Goal: Task Accomplishment & Management: Manage account settings

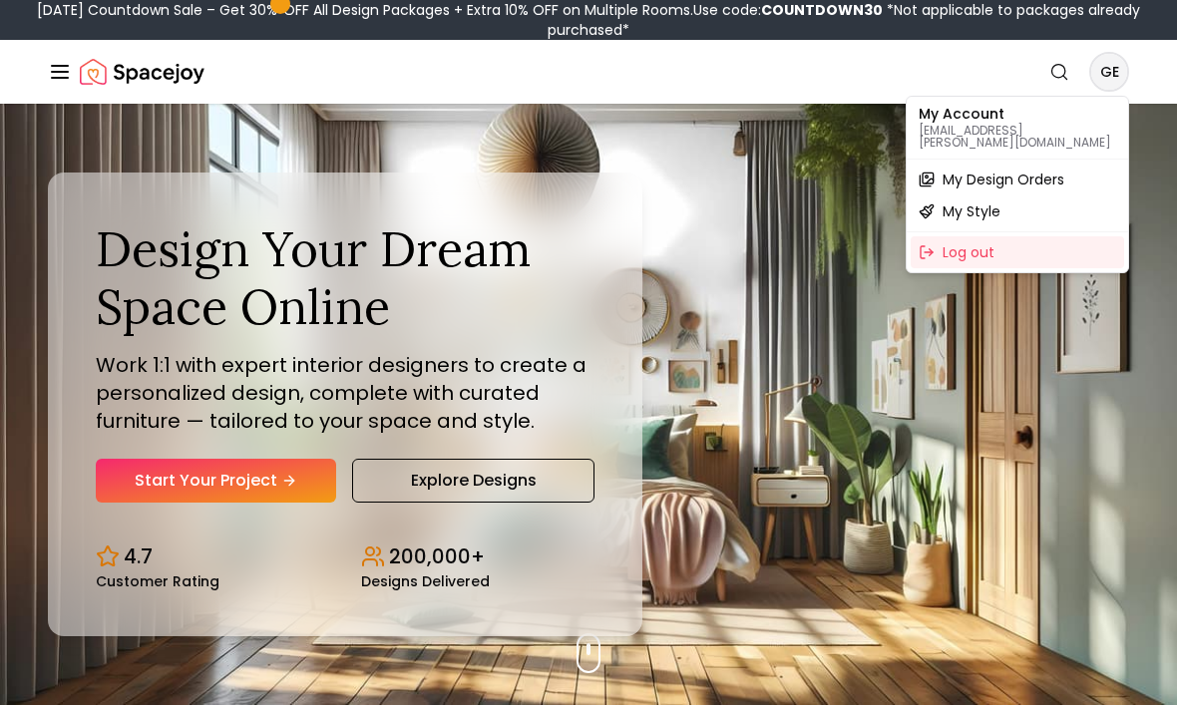
click at [1026, 125] on p "[EMAIL_ADDRESS][PERSON_NAME][DOMAIN_NAME]" at bounding box center [1017, 137] width 197 height 24
click at [1016, 127] on p "[EMAIL_ADDRESS][PERSON_NAME][DOMAIN_NAME]" at bounding box center [1017, 137] width 197 height 24
click at [991, 125] on p "[EMAIL_ADDRESS][PERSON_NAME][DOMAIN_NAME]" at bounding box center [1017, 137] width 197 height 24
click at [1002, 114] on p "My Account" at bounding box center [1017, 114] width 197 height 14
click at [1025, 136] on p "geni.cullum@gmail.com" at bounding box center [1017, 137] width 197 height 24
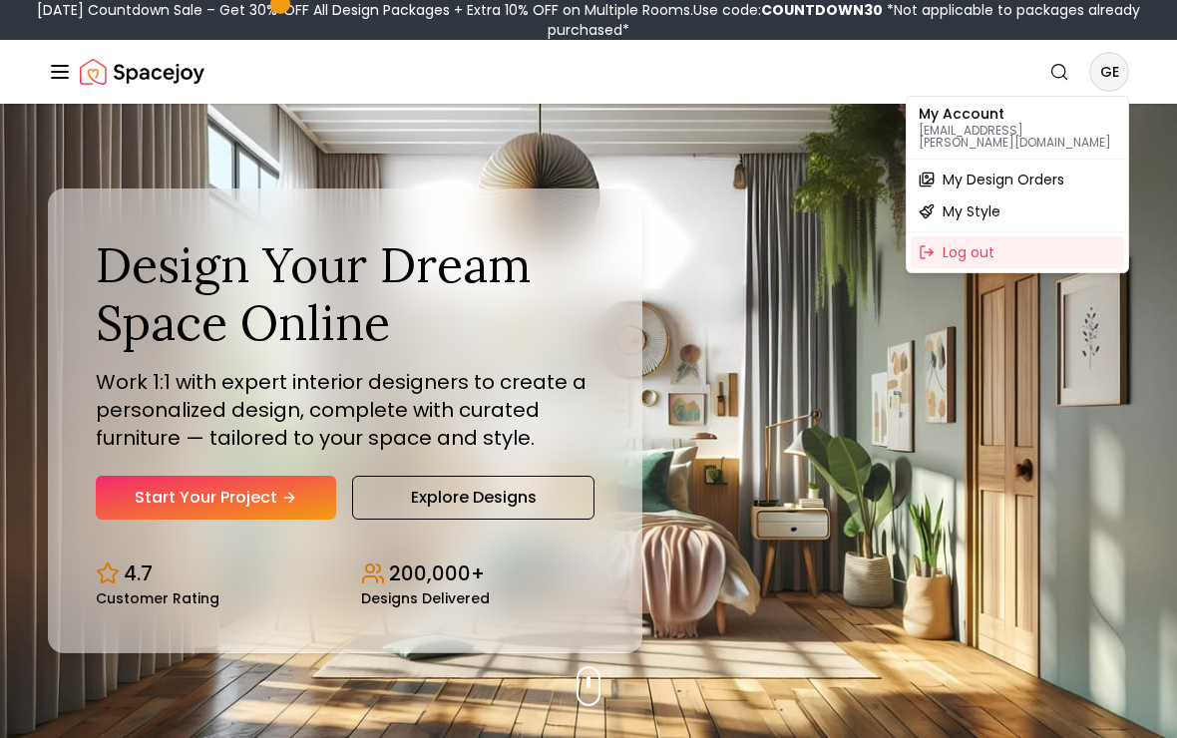
click at [1031, 128] on p "[EMAIL_ADDRESS][PERSON_NAME][DOMAIN_NAME]" at bounding box center [1017, 137] width 197 height 24
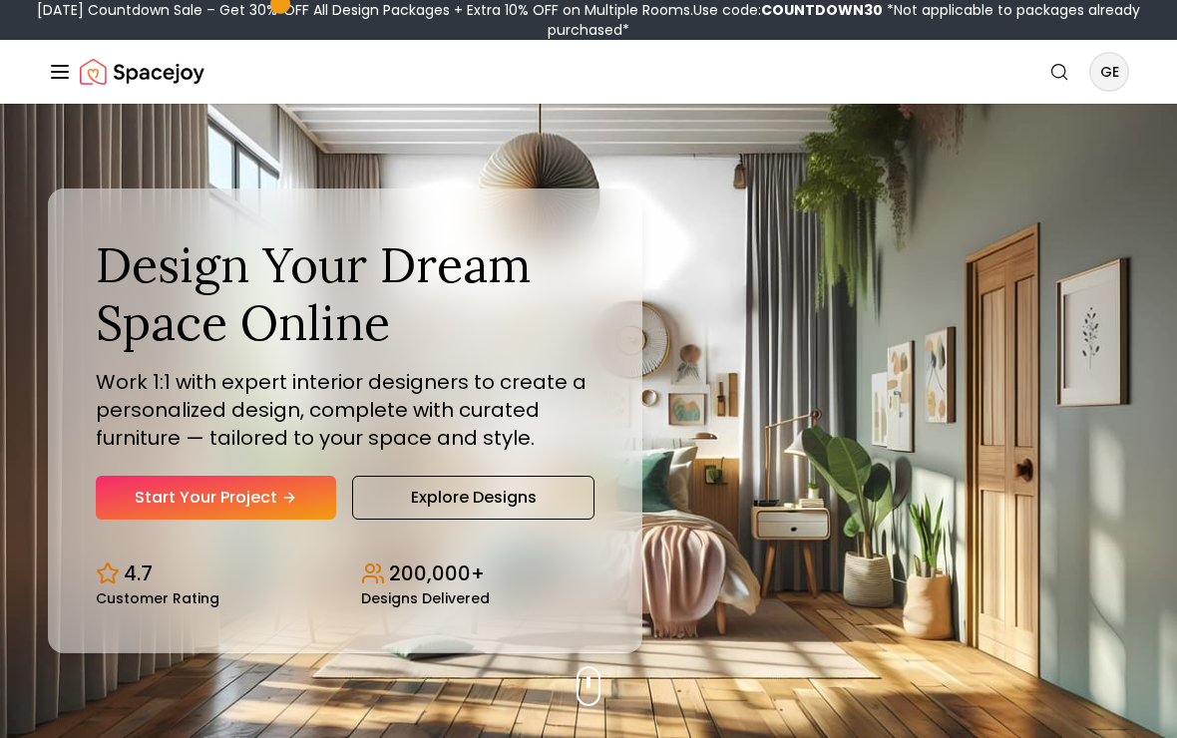
click at [534, 518] on link "Explore Designs" at bounding box center [473, 498] width 242 height 44
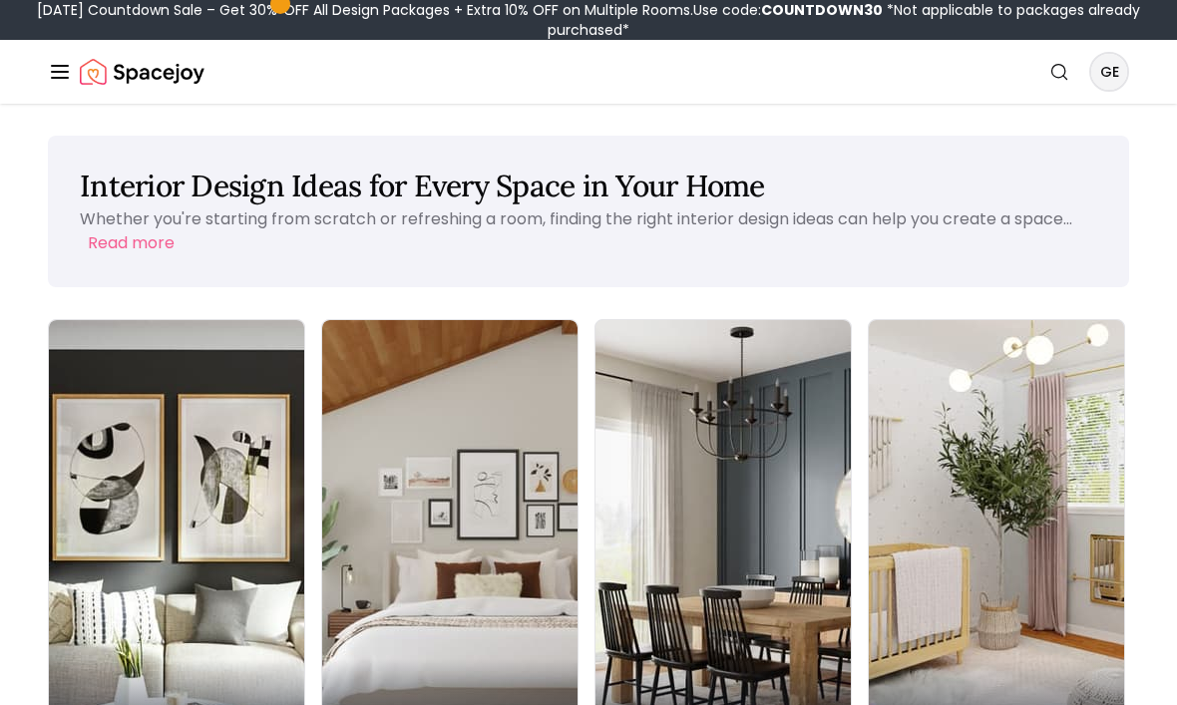
click at [869, 436] on img at bounding box center [996, 545] width 255 height 451
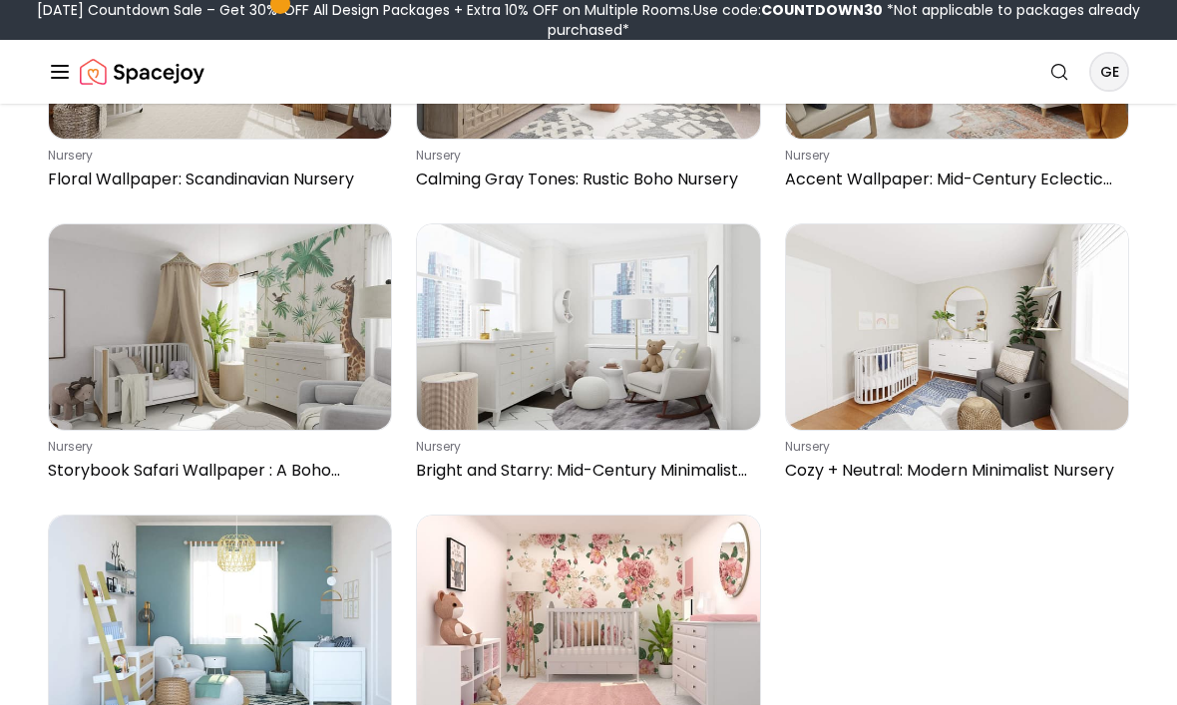
scroll to position [2111, 0]
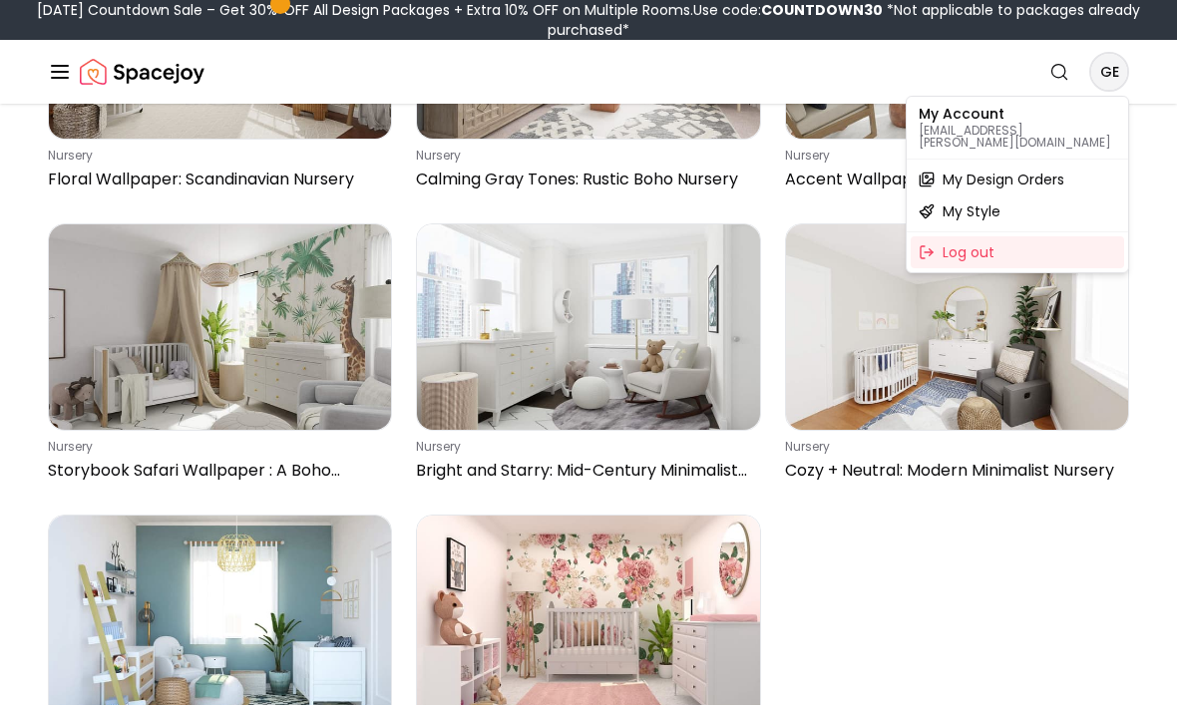
click at [1033, 125] on p "[EMAIL_ADDRESS][PERSON_NAME][DOMAIN_NAME]" at bounding box center [1017, 137] width 197 height 24
click at [977, 127] on p "[EMAIL_ADDRESS][PERSON_NAME][DOMAIN_NAME]" at bounding box center [1017, 137] width 197 height 24
click at [975, 125] on p "geni.cullum@gmail.com" at bounding box center [1017, 137] width 197 height 24
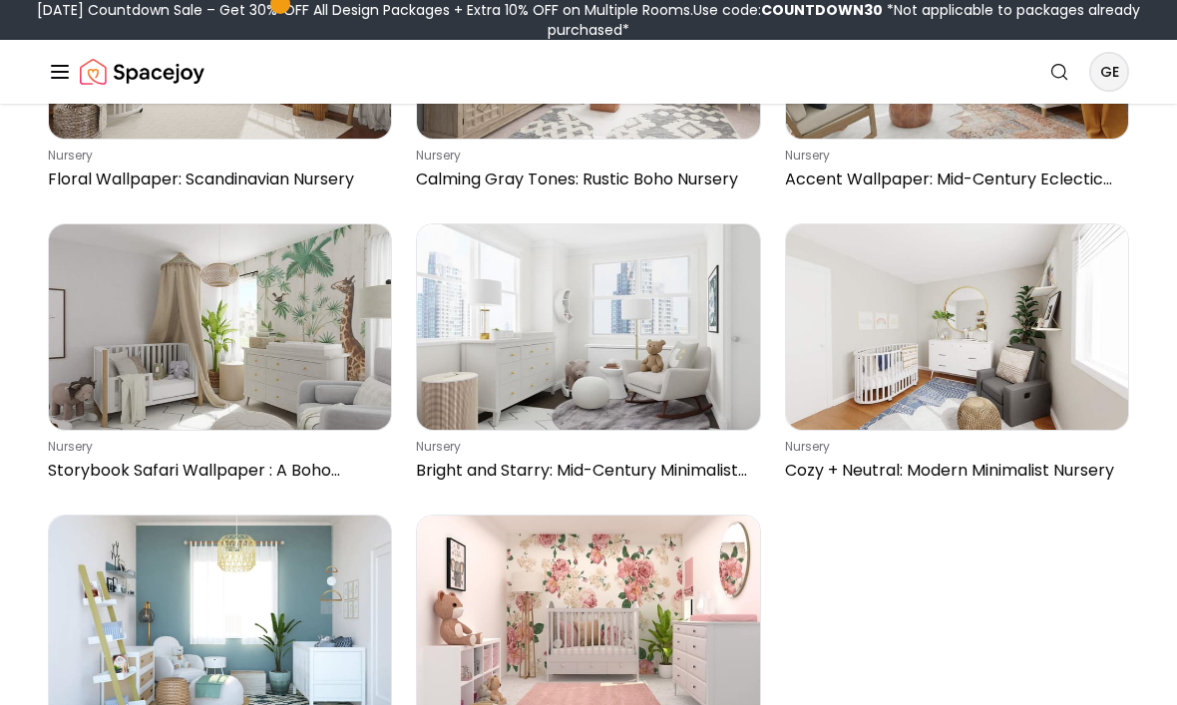
click at [63, 83] on icon "Global" at bounding box center [60, 72] width 24 height 24
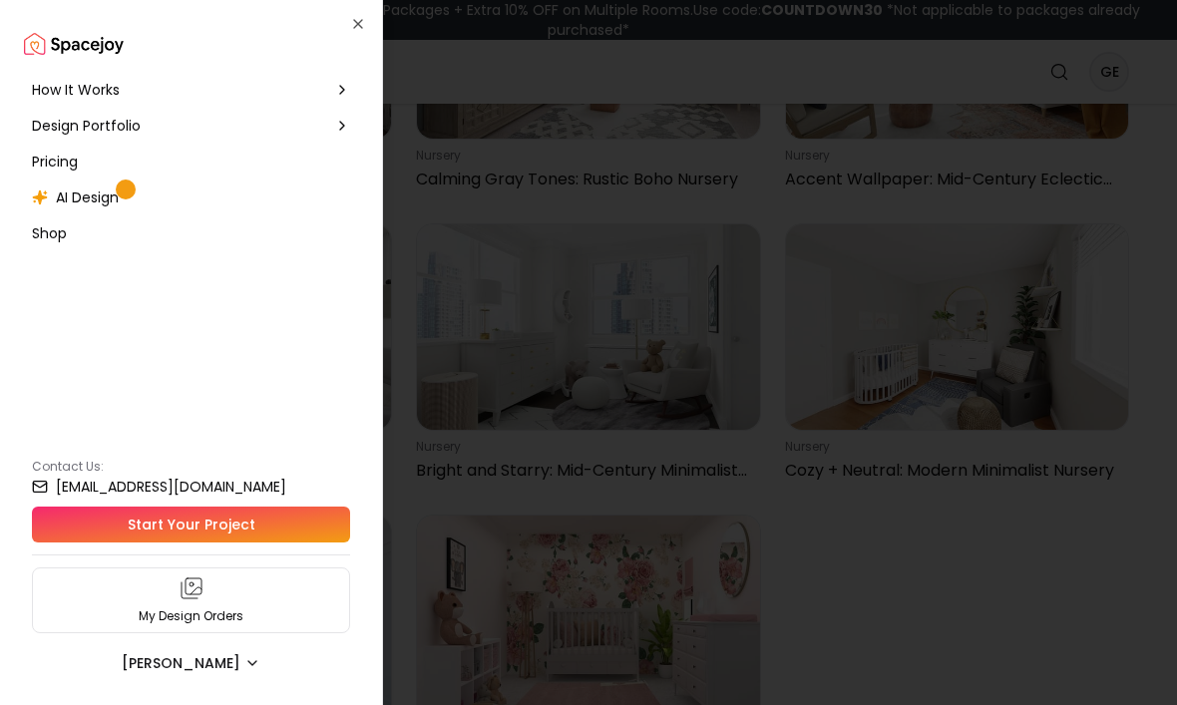
click at [156, 133] on div "Design Portfolio" at bounding box center [191, 126] width 334 height 36
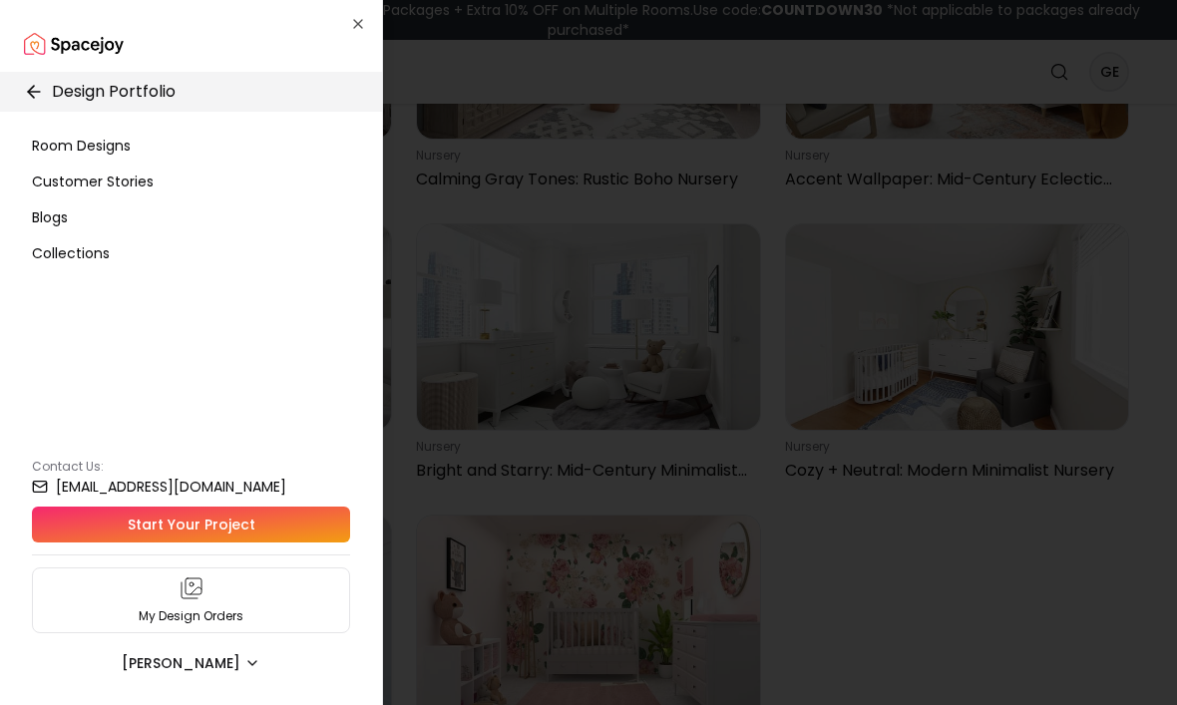
click at [241, 597] on div "My Design Orders" at bounding box center [191, 601] width 318 height 66
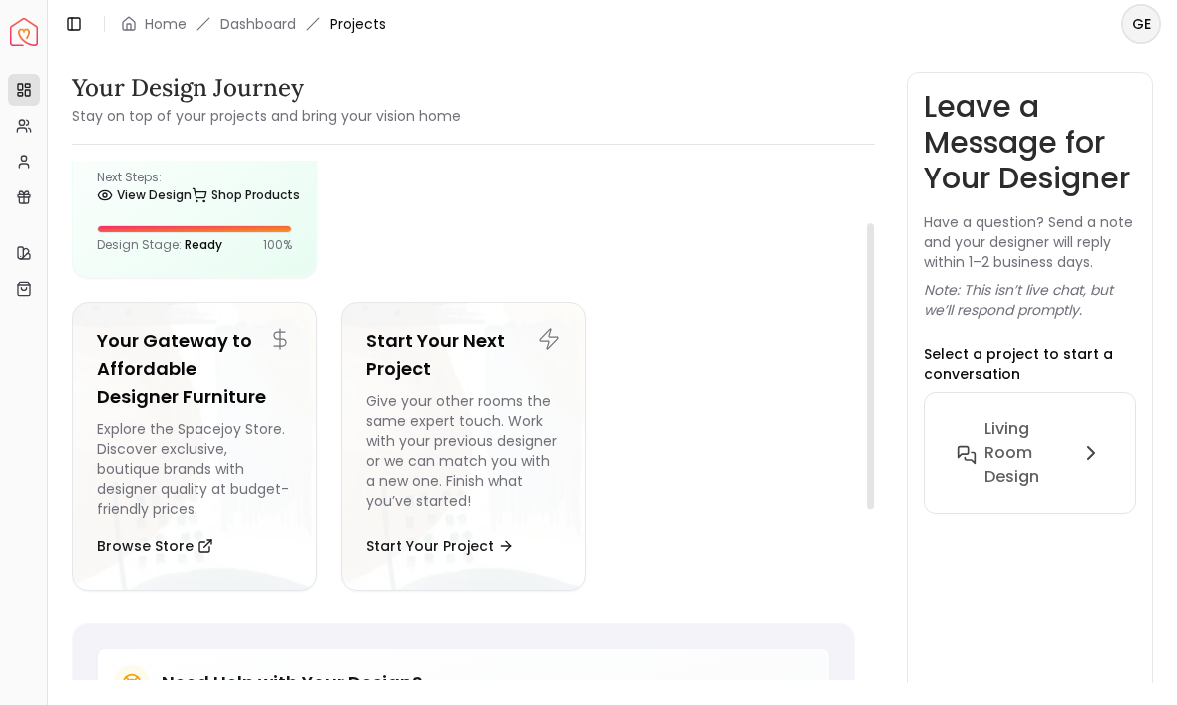
scroll to position [135, 0]
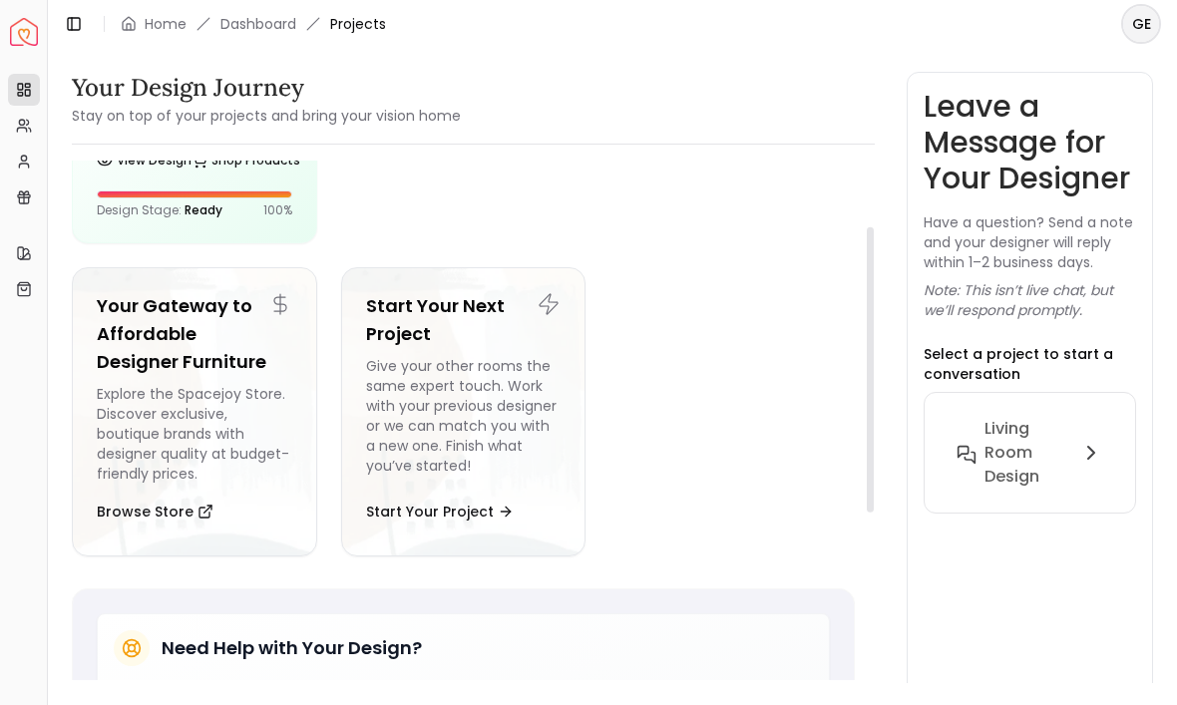
click at [281, 198] on div at bounding box center [194, 194] width 195 height 8
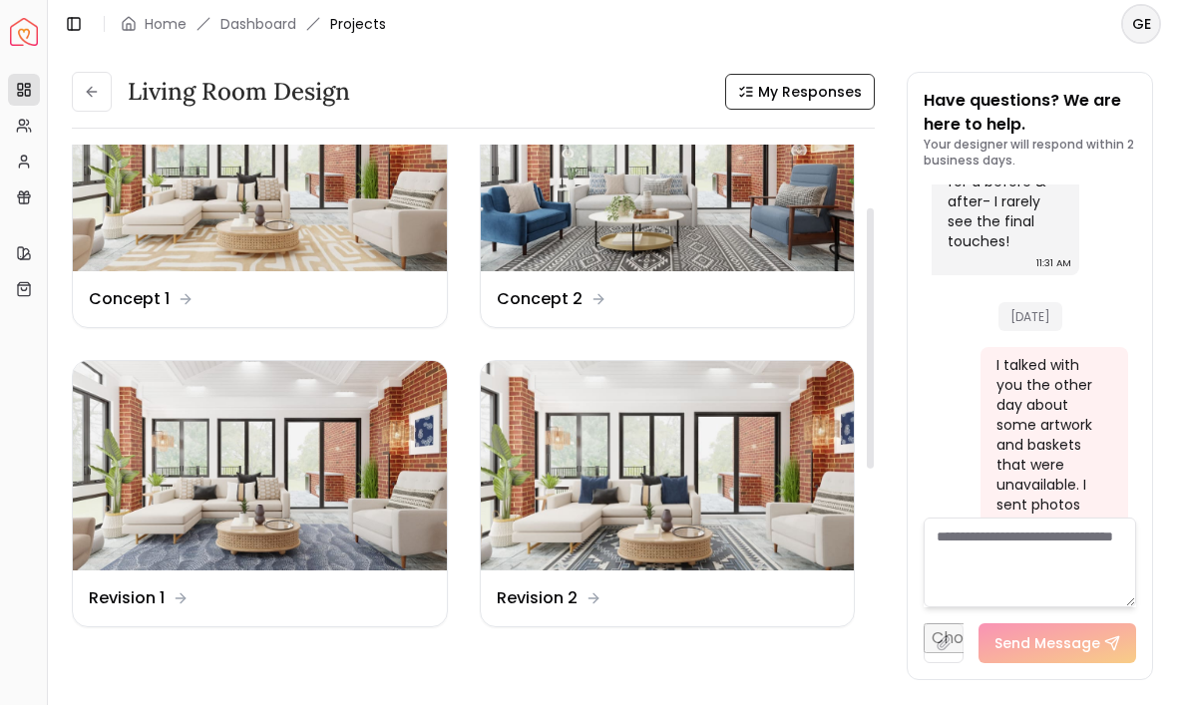
scroll to position [186, 0]
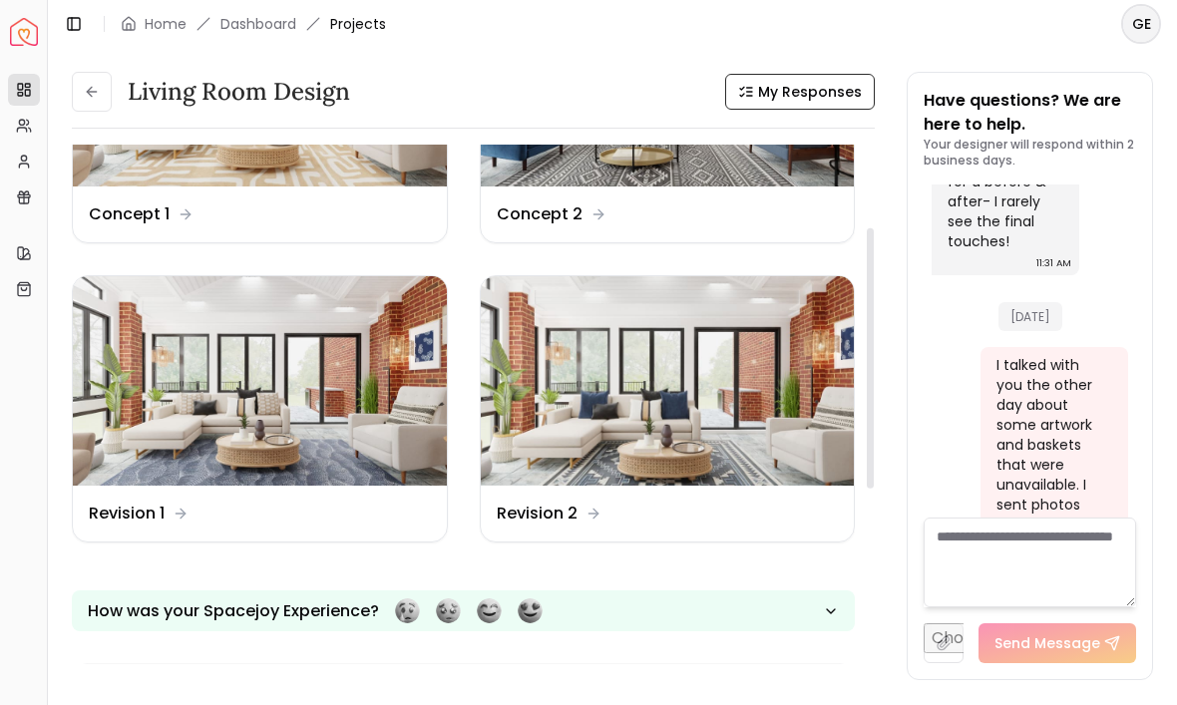
click at [809, 351] on img at bounding box center [668, 381] width 374 height 210
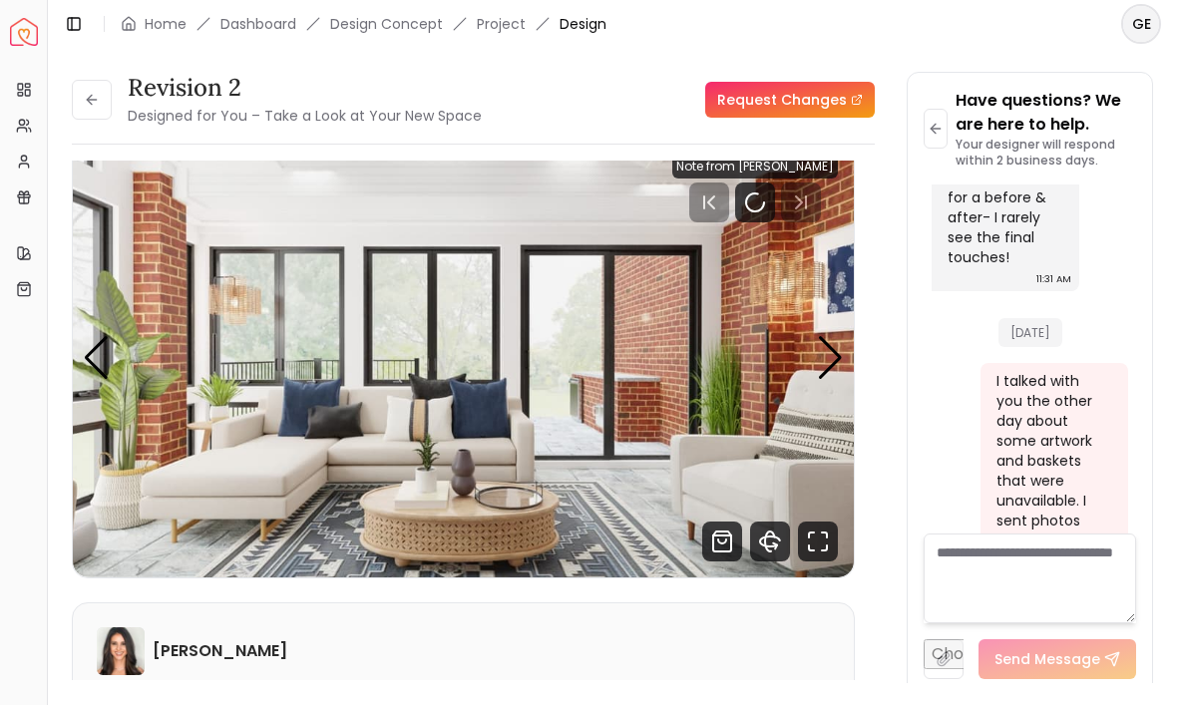
scroll to position [32, 0]
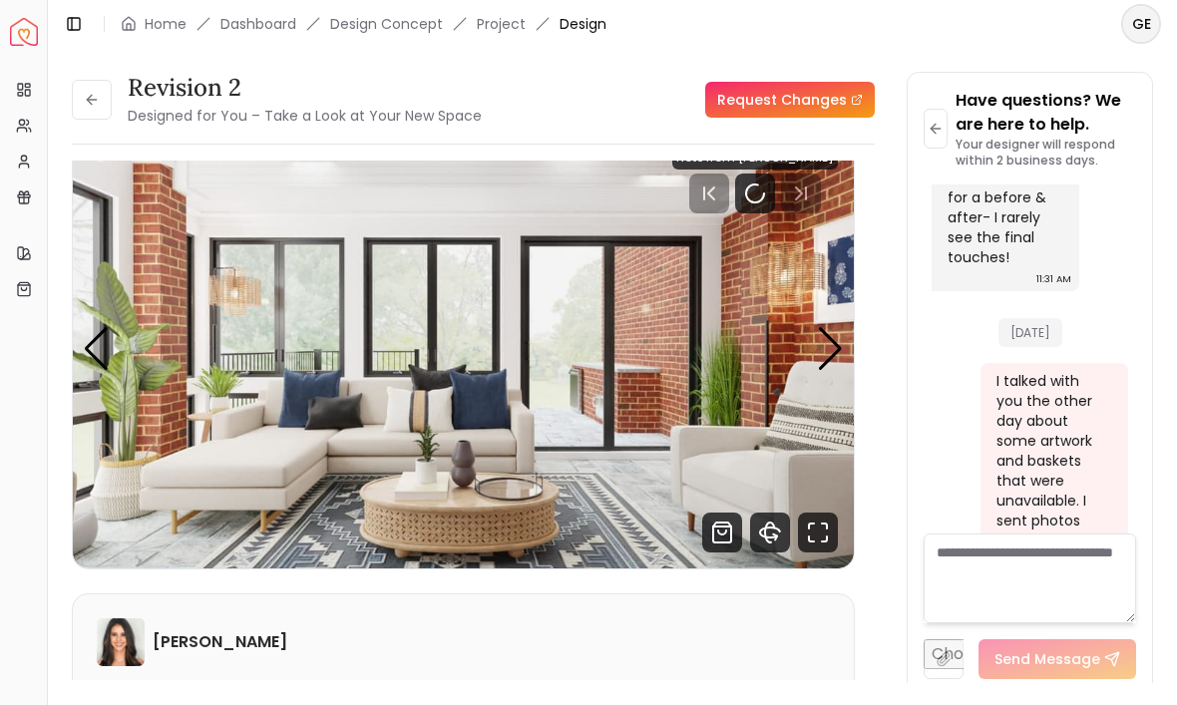
click at [837, 350] on div "Next slide" at bounding box center [830, 349] width 27 height 44
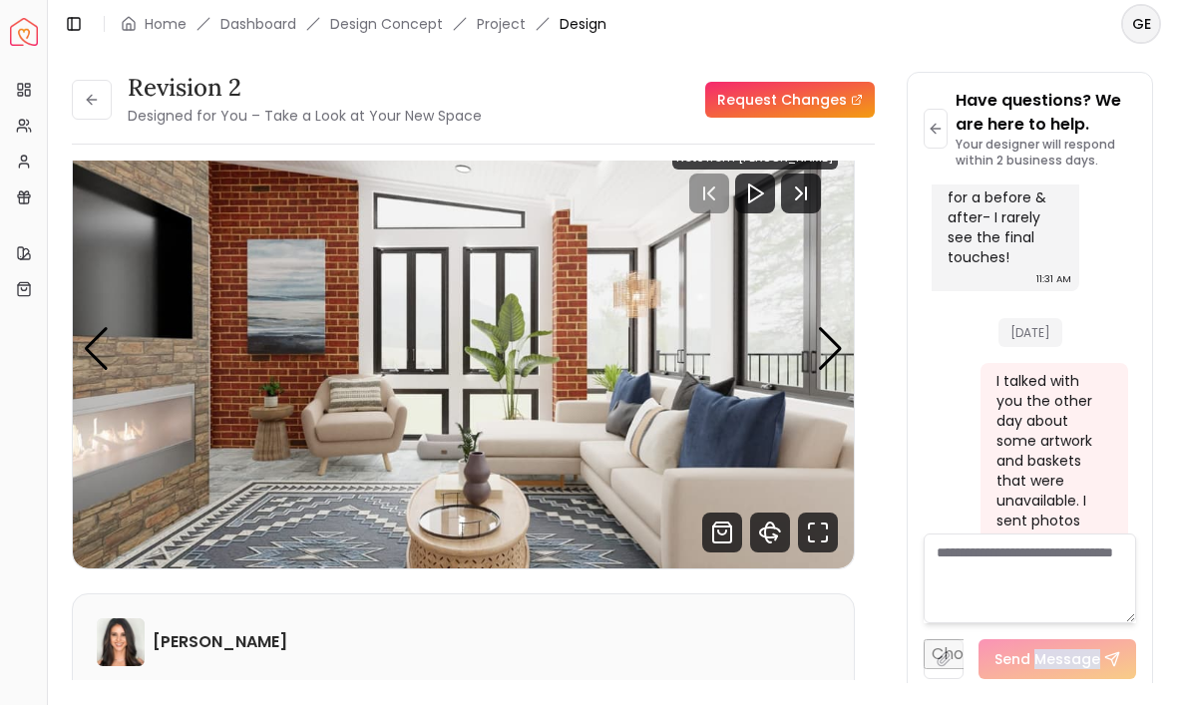
click at [830, 346] on div "Next slide" at bounding box center [830, 349] width 27 height 44
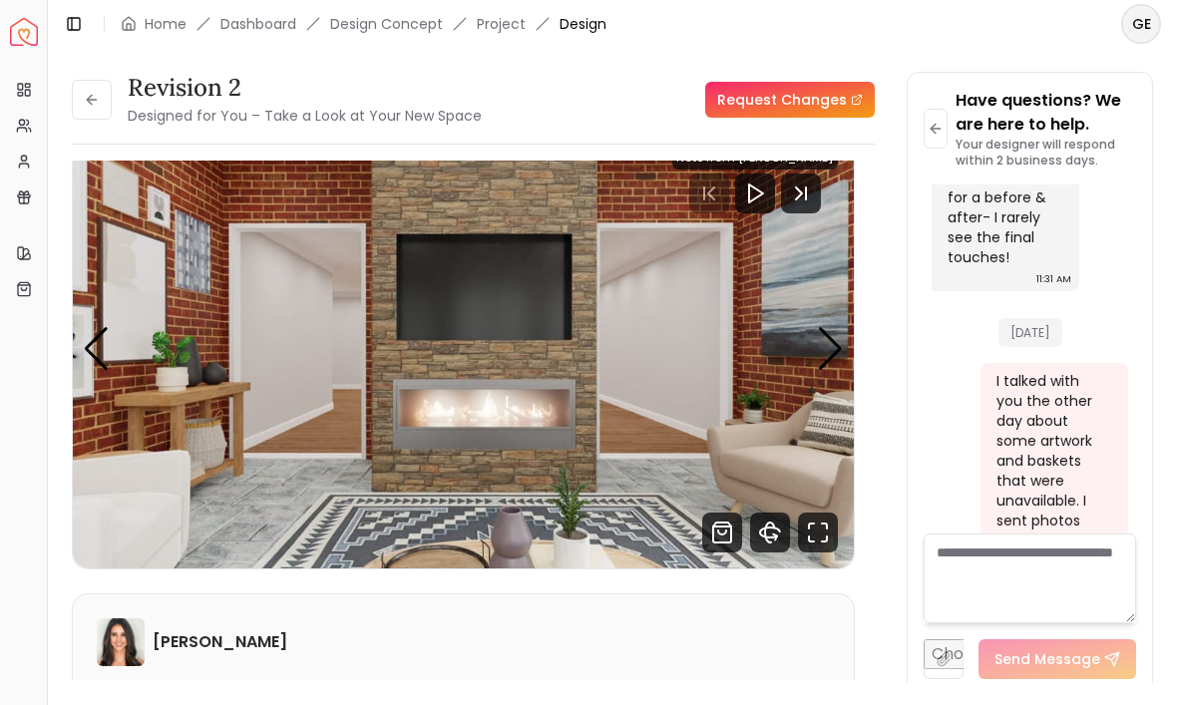
click at [842, 344] on div "Next slide" at bounding box center [830, 349] width 27 height 44
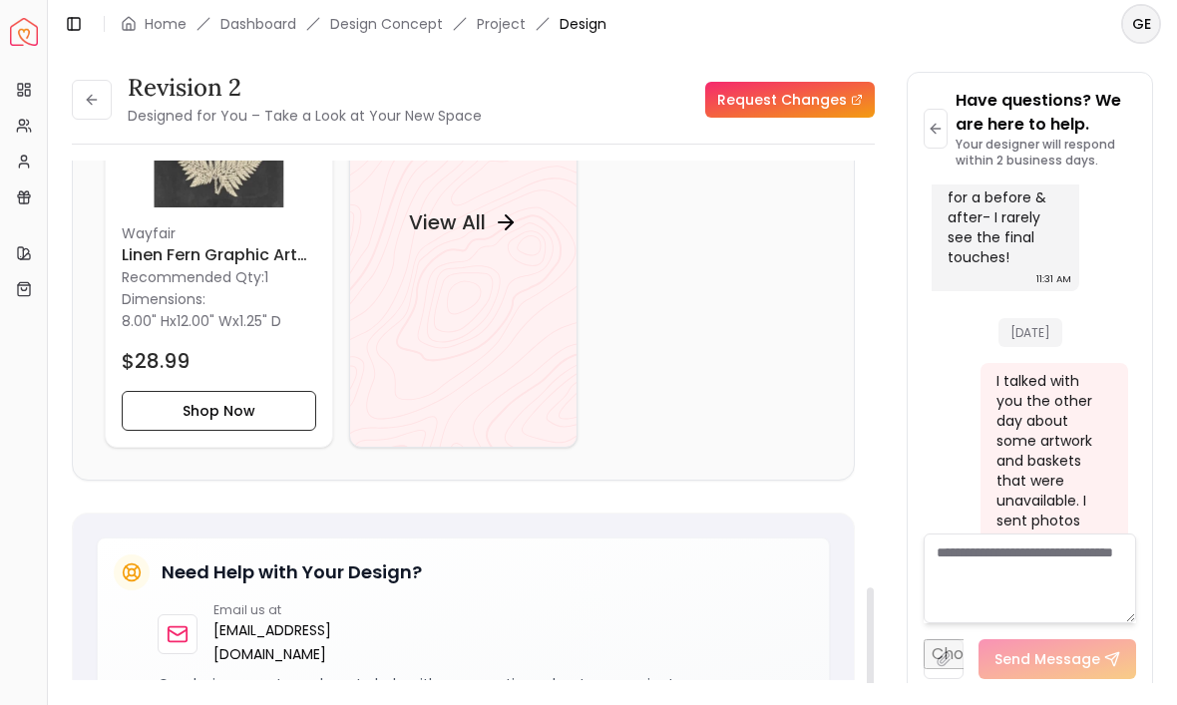
scroll to position [2568, 0]
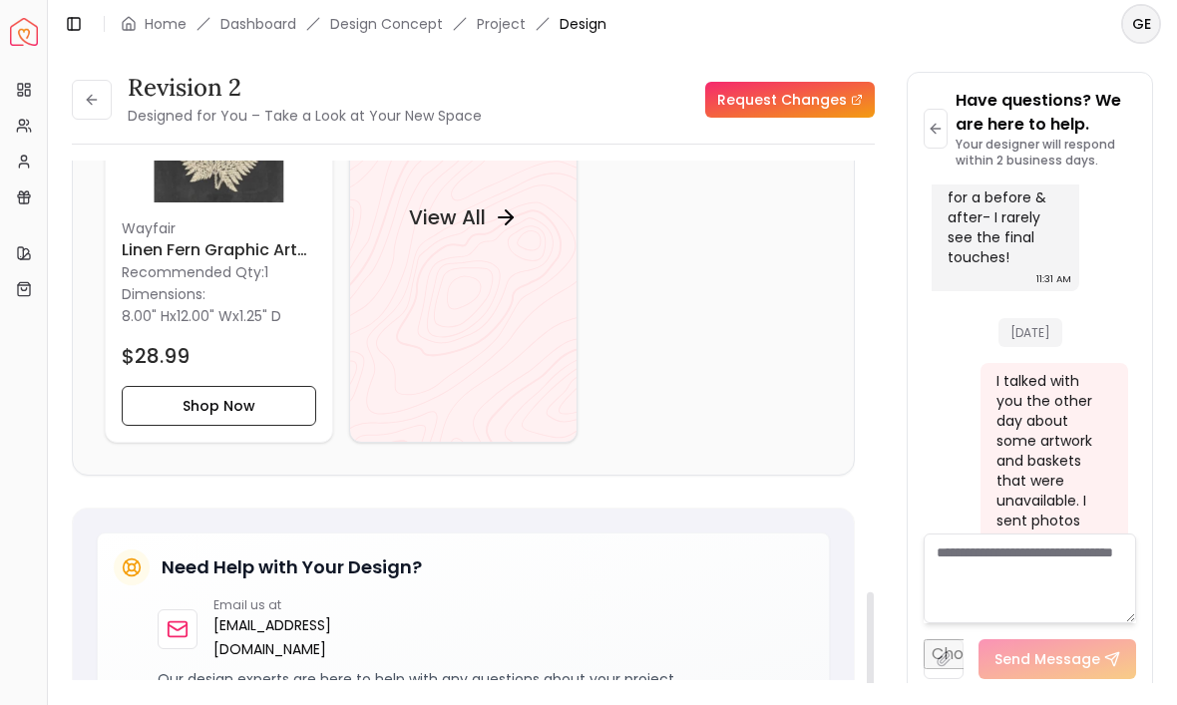
click at [503, 229] on icon at bounding box center [506, 217] width 24 height 24
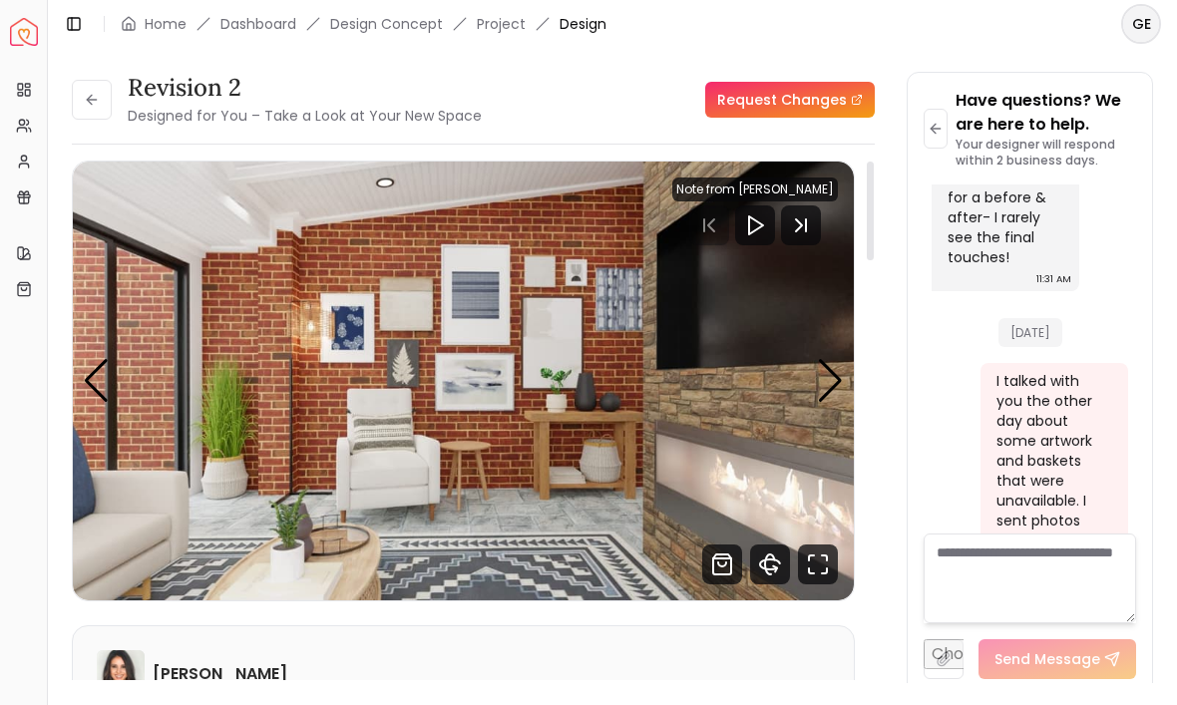
scroll to position [0, 0]
click at [830, 389] on div "Next slide" at bounding box center [830, 381] width 27 height 44
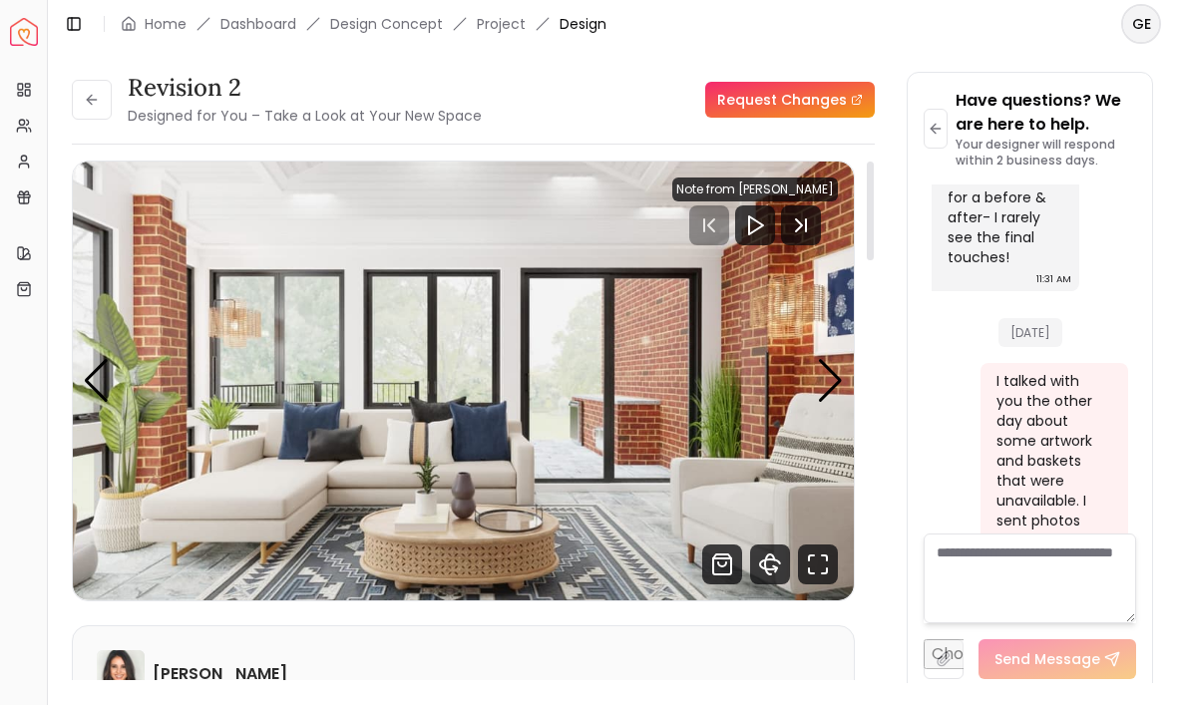
click at [851, 383] on img "1 / 4" at bounding box center [463, 381] width 781 height 439
click at [851, 371] on img "1 / 4" at bounding box center [463, 381] width 781 height 439
click at [836, 375] on div "Next slide" at bounding box center [830, 381] width 27 height 44
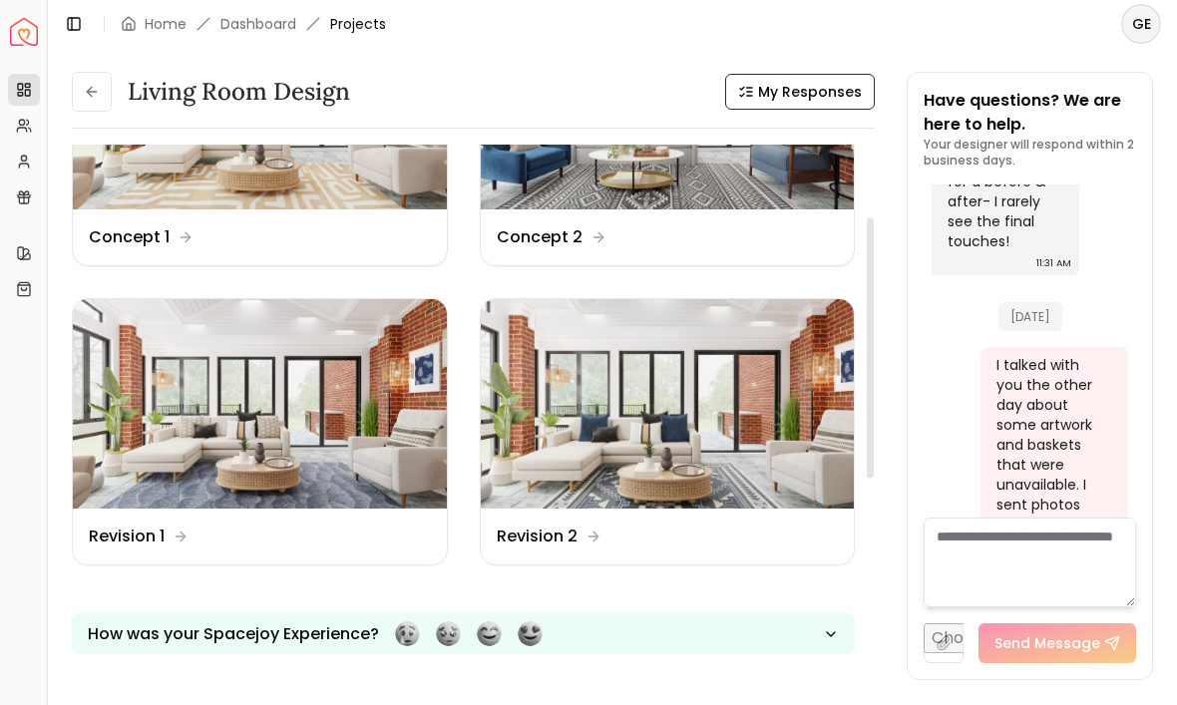
scroll to position [136, 0]
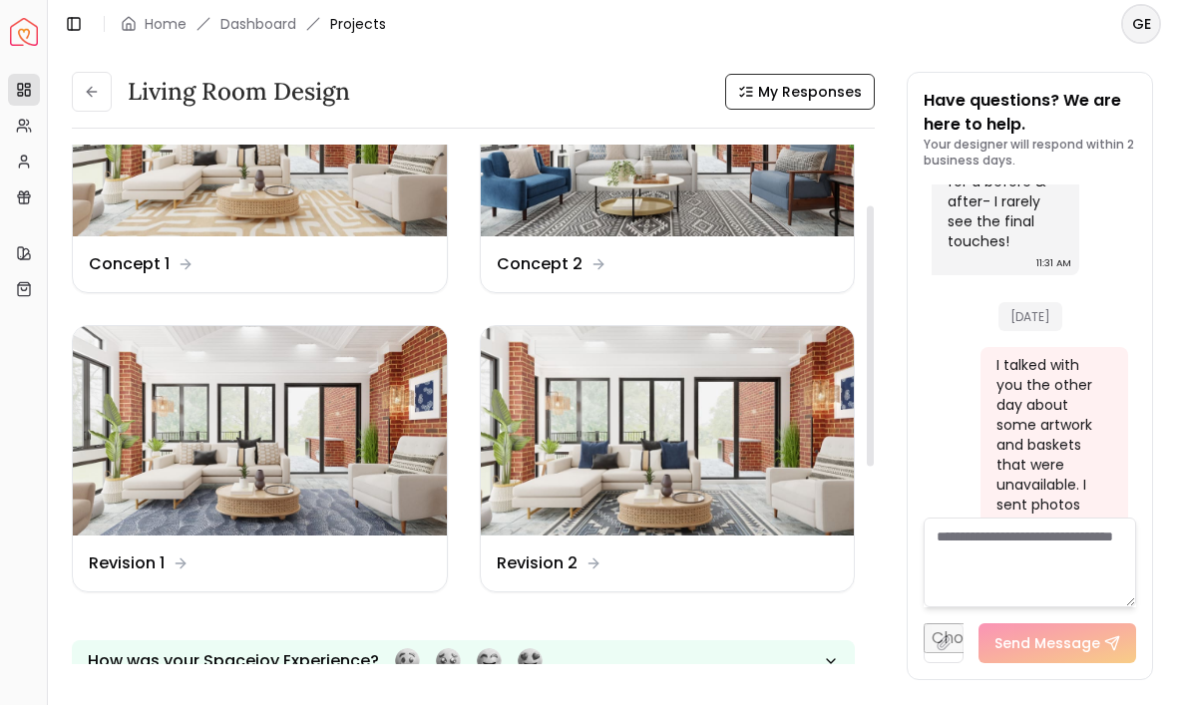
click at [732, 204] on img at bounding box center [668, 131] width 374 height 210
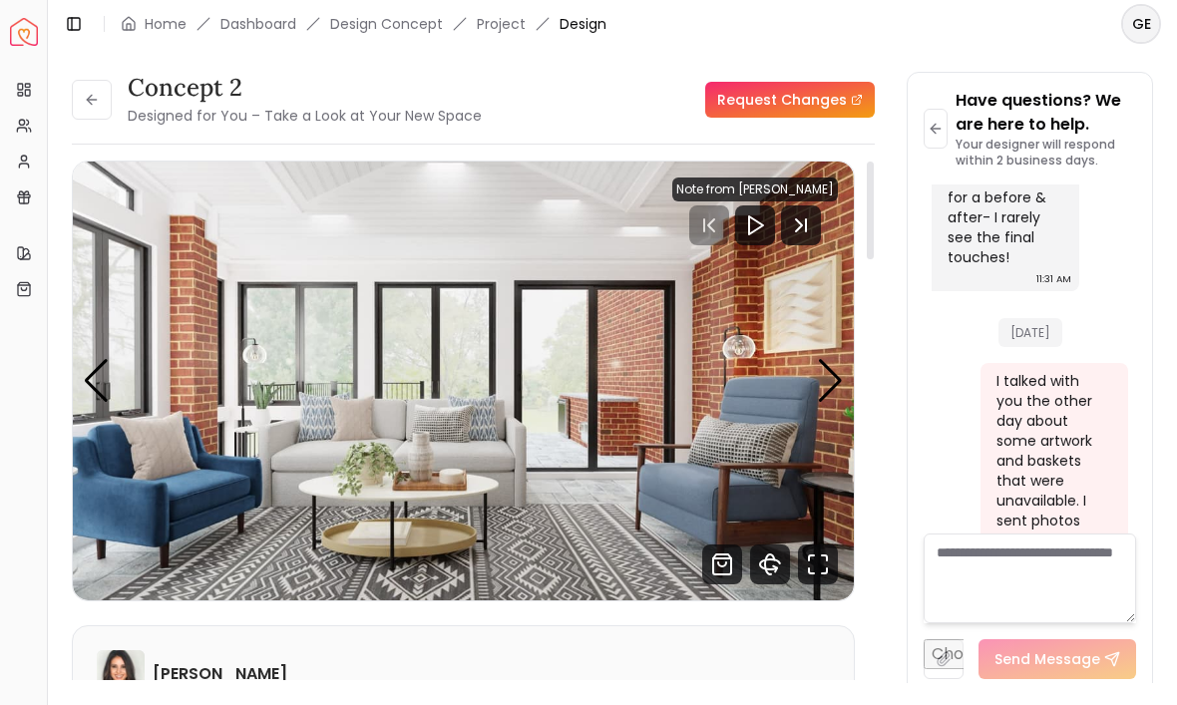
click at [837, 380] on div "Next slide" at bounding box center [830, 381] width 27 height 44
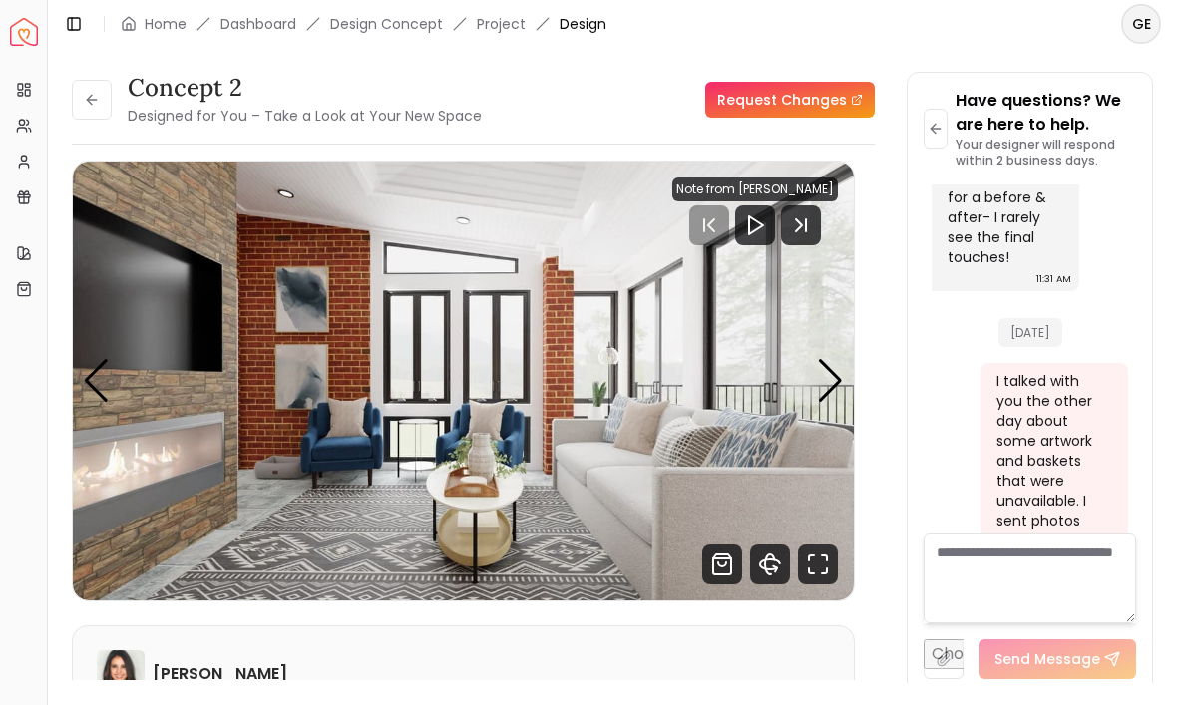
click at [851, 382] on img "2 / 4" at bounding box center [463, 381] width 781 height 439
click at [832, 376] on div "Next slide" at bounding box center [830, 381] width 27 height 44
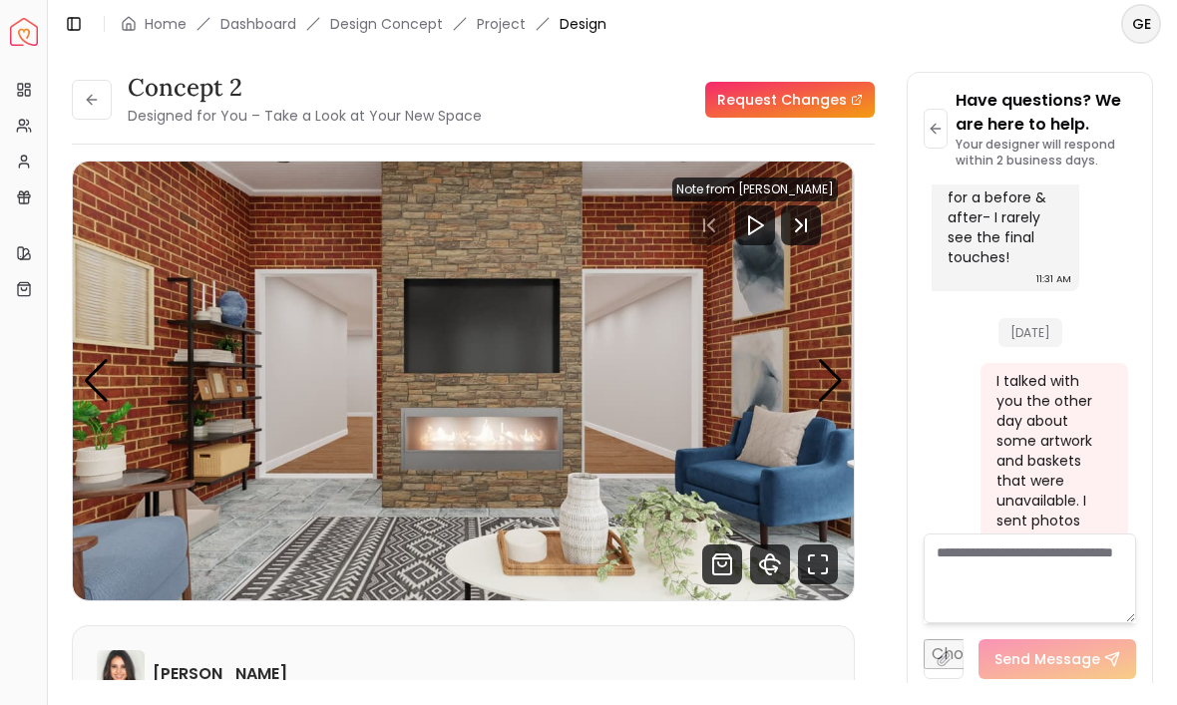
click at [841, 383] on div "Next slide" at bounding box center [830, 381] width 27 height 44
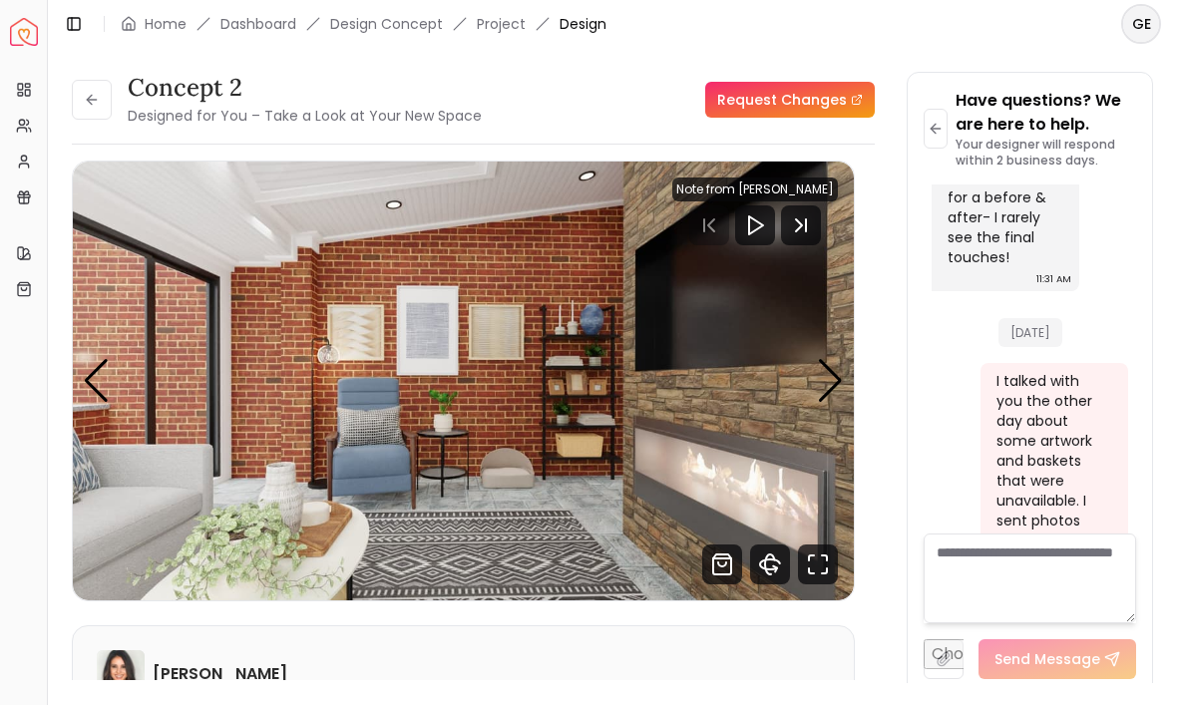
click at [850, 382] on img "4 / 4" at bounding box center [463, 381] width 781 height 439
click at [838, 387] on div "Next slide" at bounding box center [830, 381] width 27 height 44
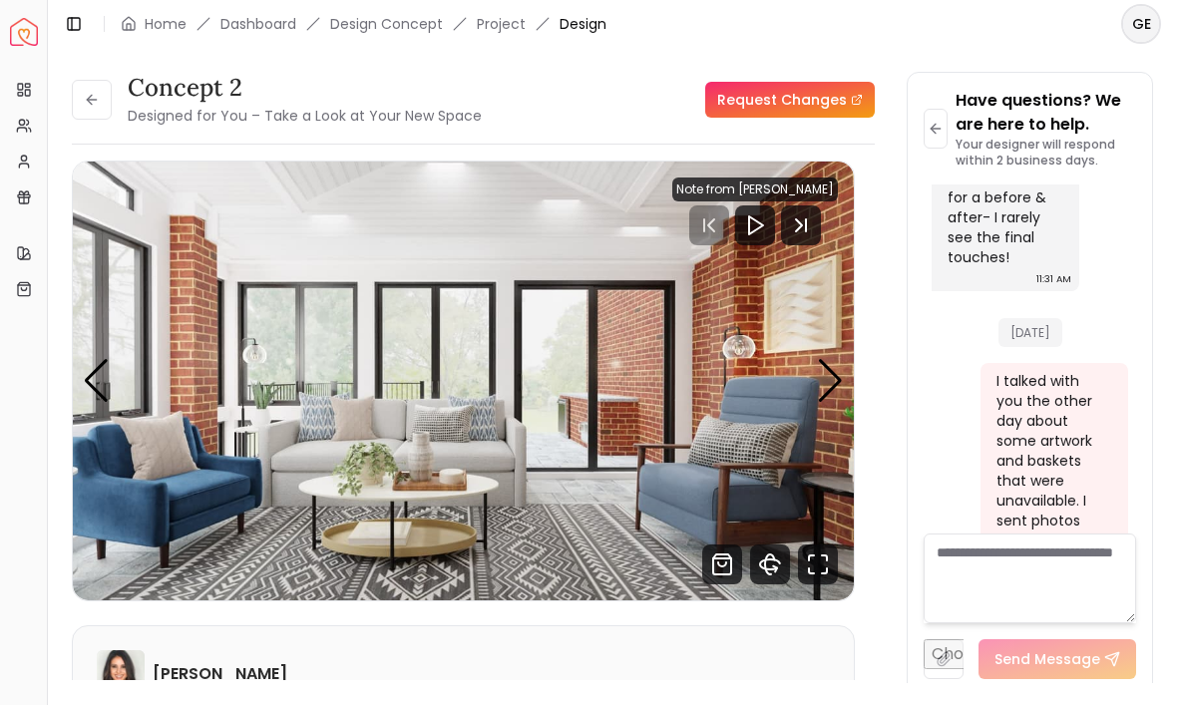
click at [846, 379] on img "1 / 4" at bounding box center [463, 381] width 781 height 439
click at [840, 379] on div "Next slide" at bounding box center [830, 381] width 27 height 44
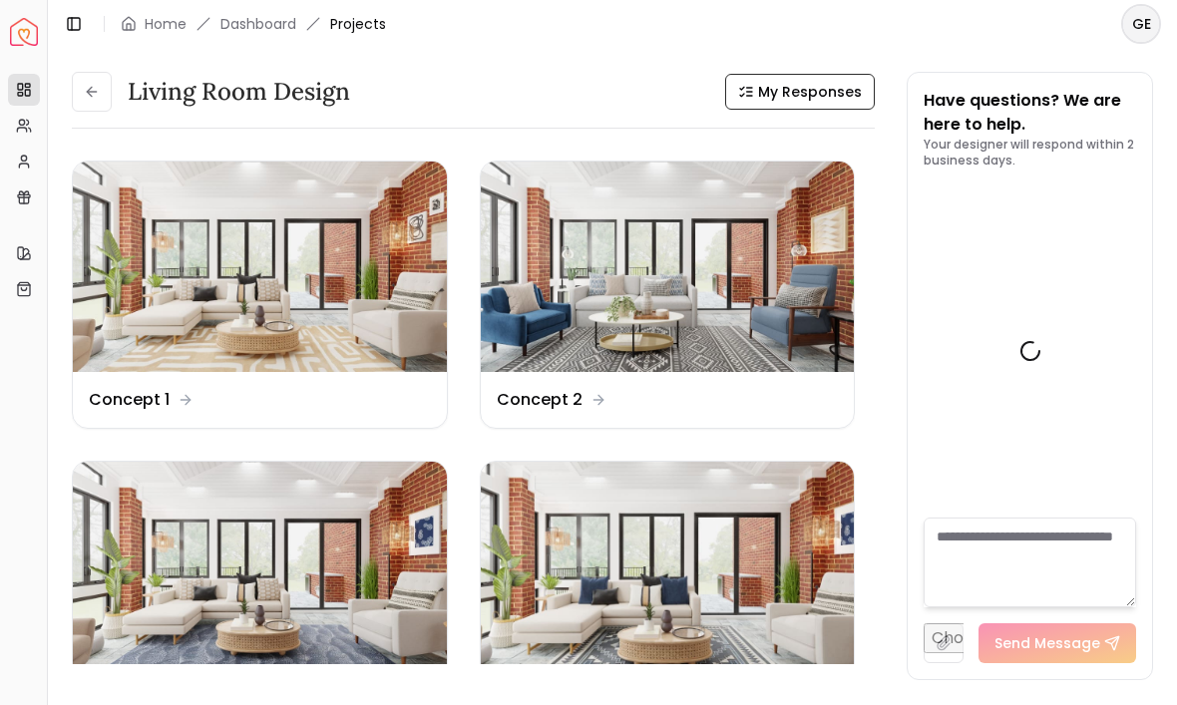
scroll to position [9294, 0]
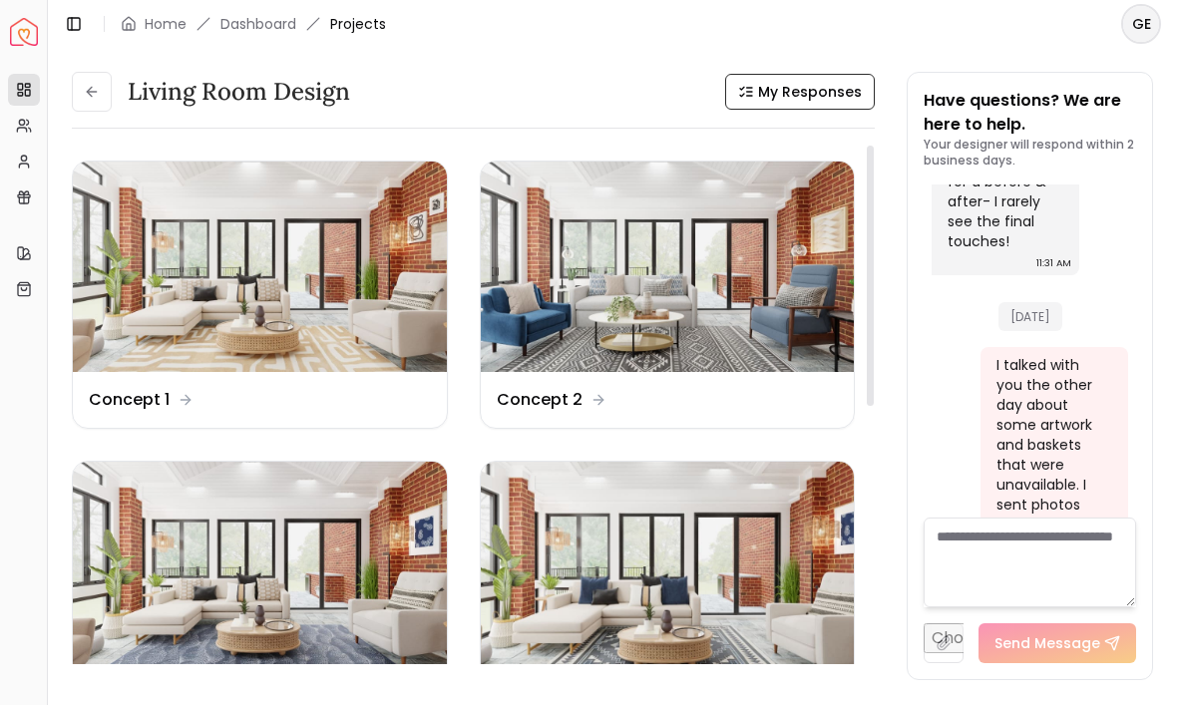
click at [371, 282] on img at bounding box center [260, 267] width 374 height 210
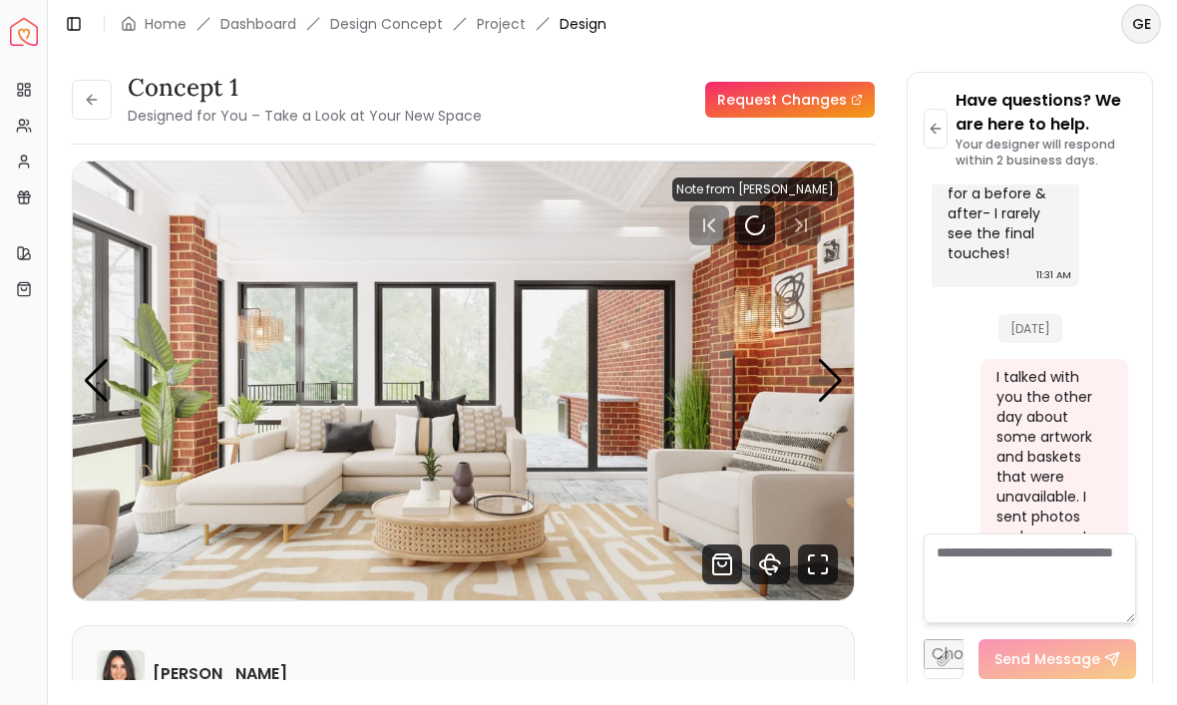
scroll to position [9279, 0]
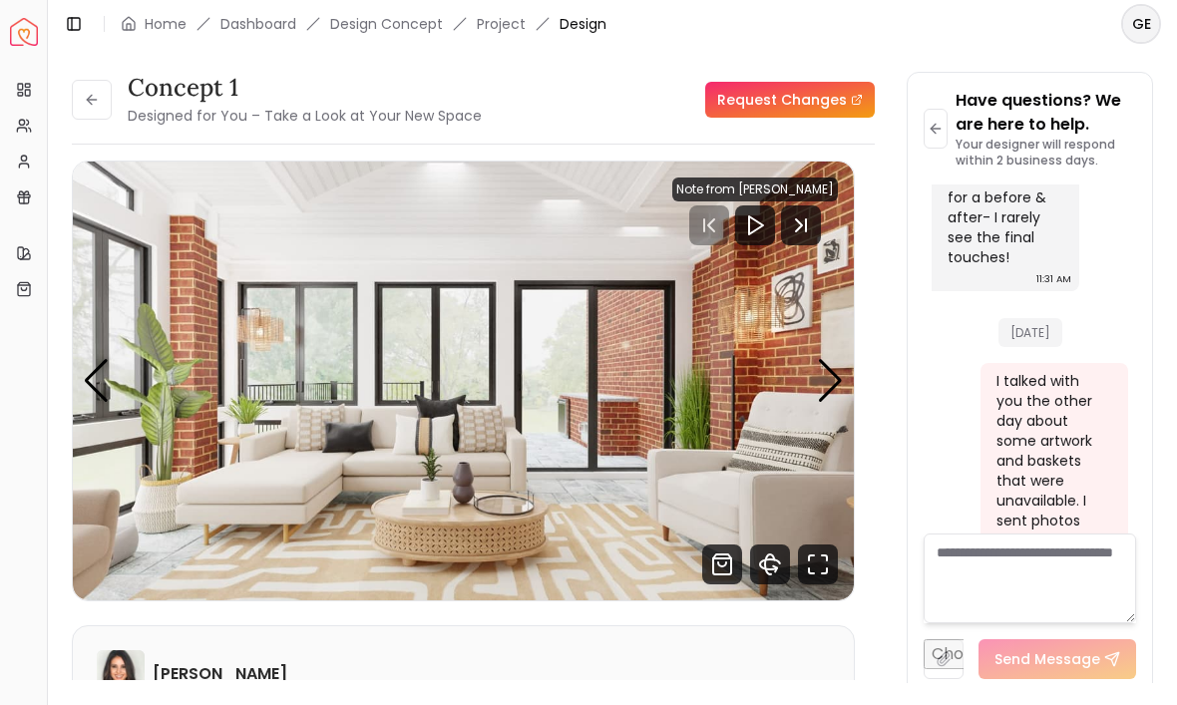
click at [852, 368] on img "1 / 4" at bounding box center [463, 381] width 781 height 439
click at [831, 379] on div "Next slide" at bounding box center [830, 381] width 27 height 44
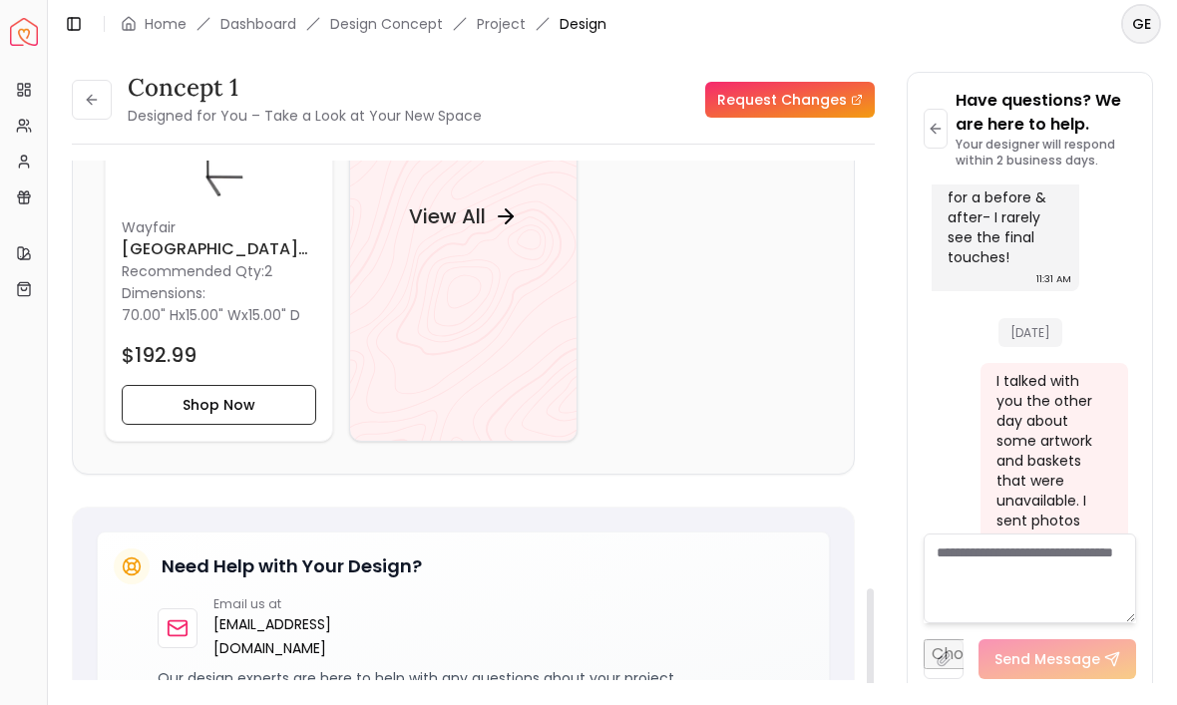
scroll to position [2491, 0]
click at [534, 290] on div "View All" at bounding box center [463, 218] width 228 height 452
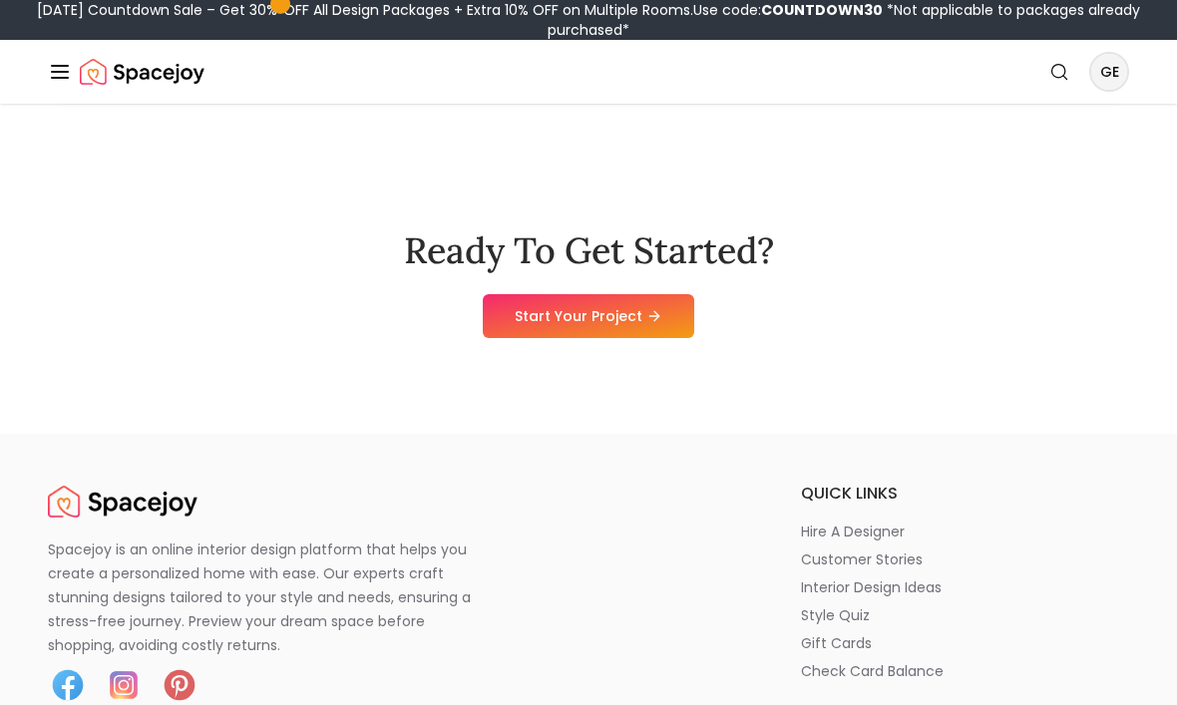
scroll to position [7977, 0]
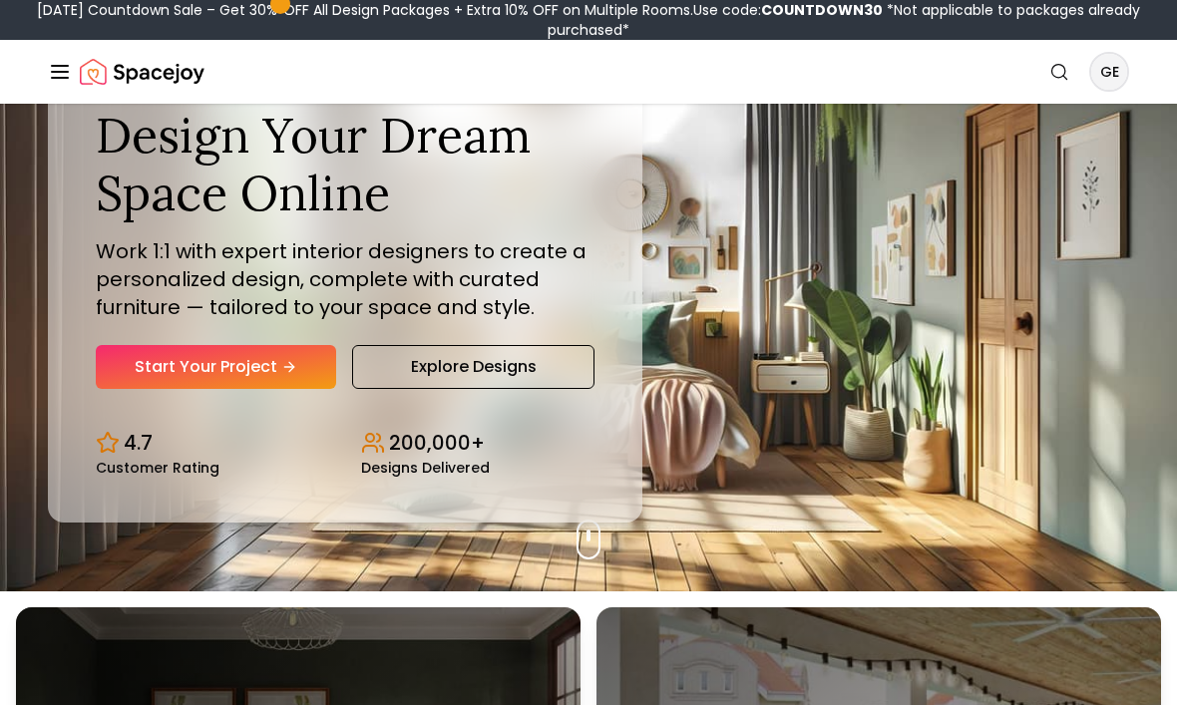
click at [522, 389] on link "Explore Designs" at bounding box center [473, 367] width 242 height 44
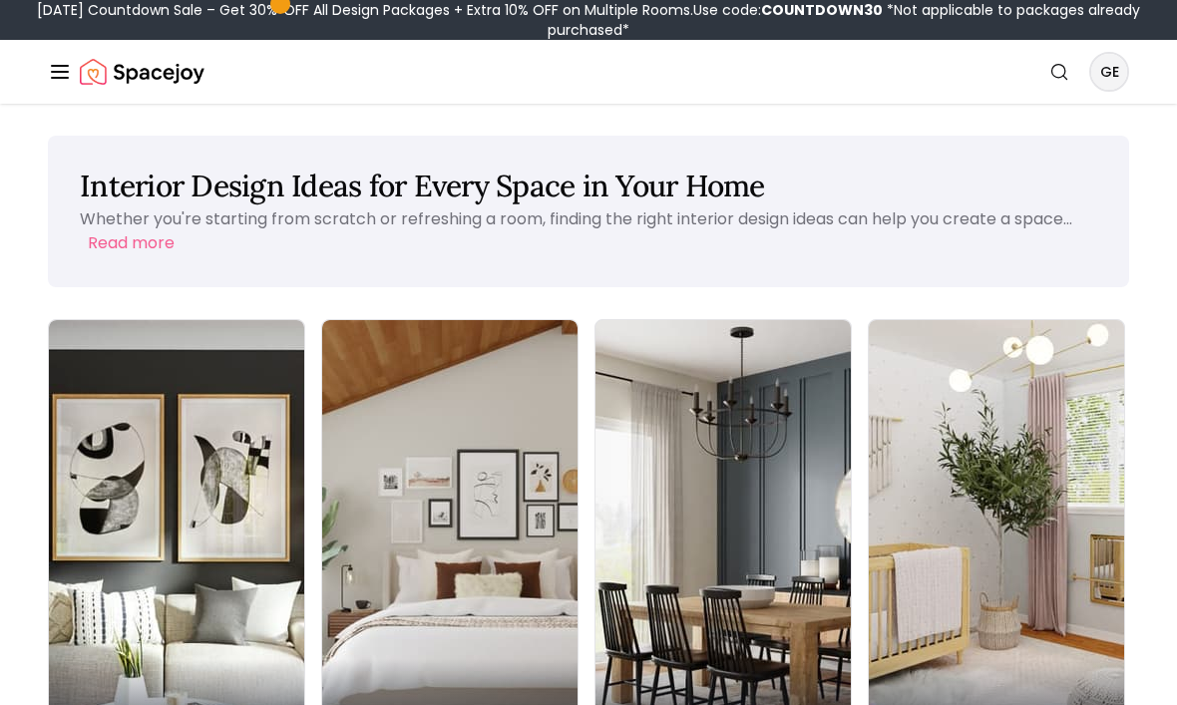
click at [595, 477] on img at bounding box center [722, 545] width 255 height 451
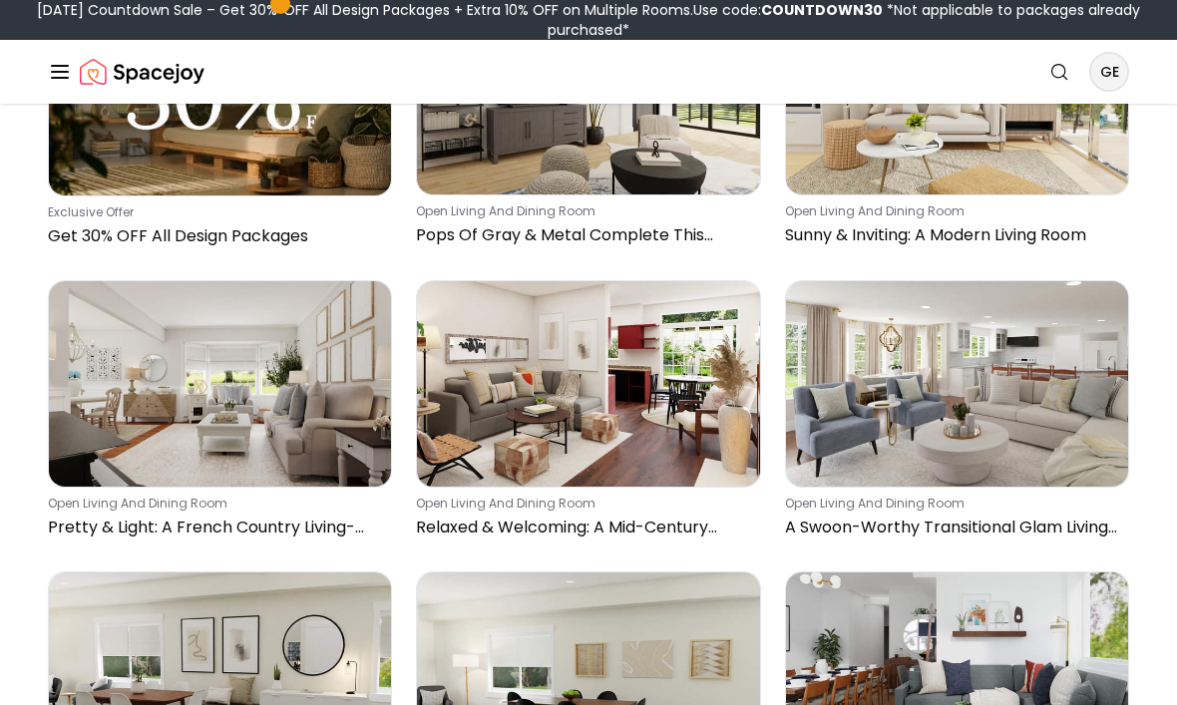
scroll to position [15733, 0]
